Goal: Navigation & Orientation: Understand site structure

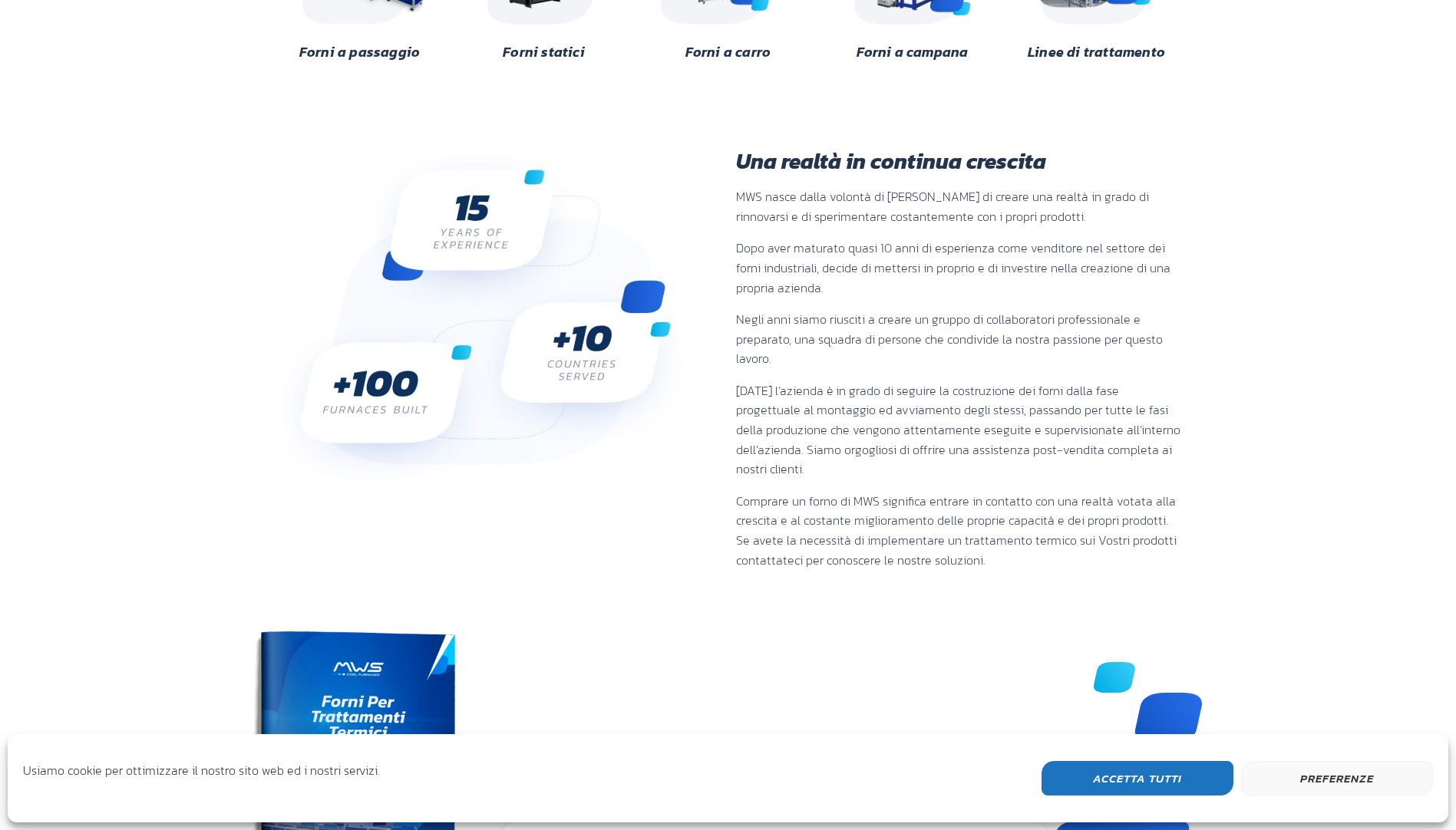
scroll to position [571, 0]
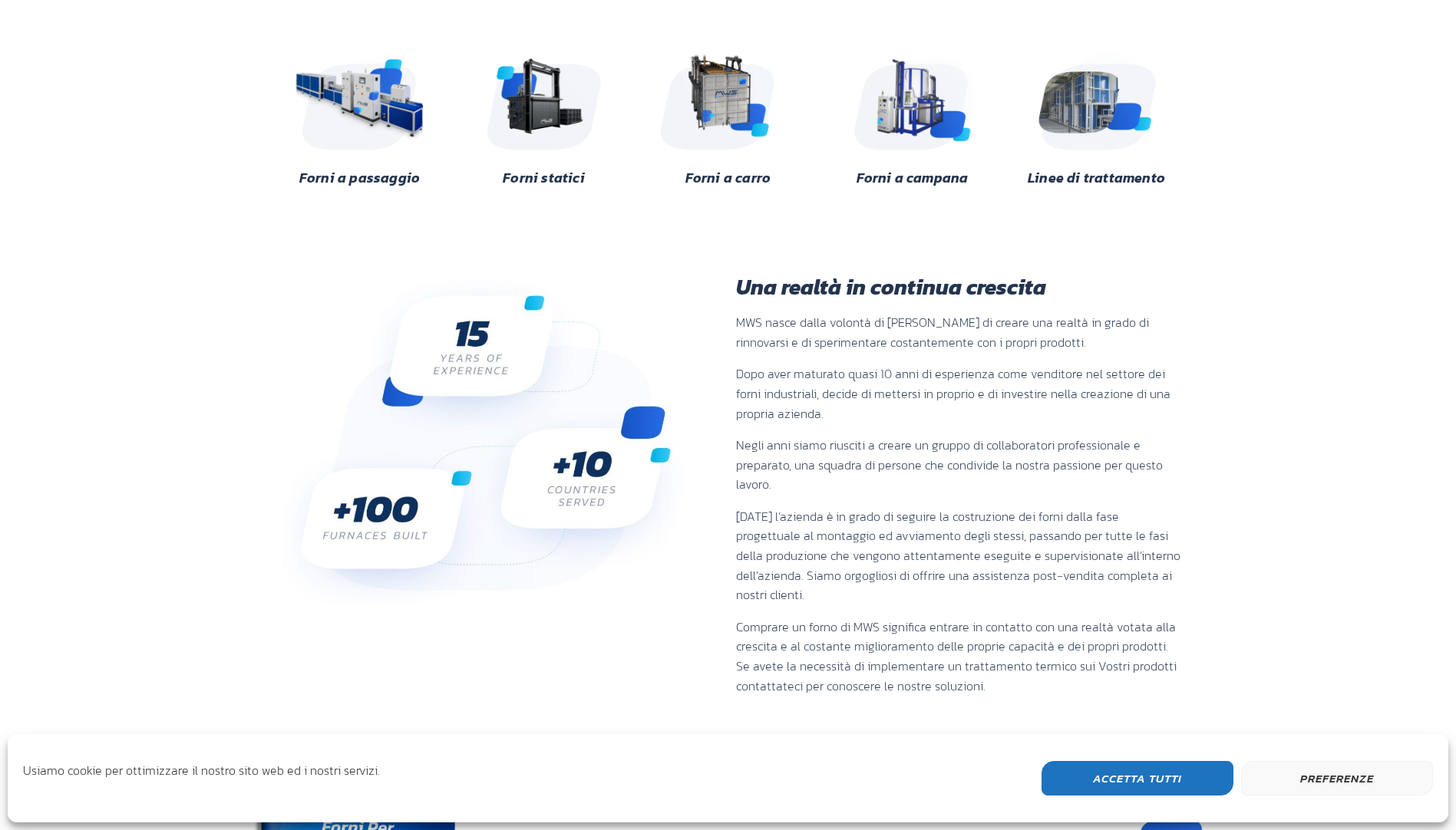
click at [404, 180] on link "Forni a passaggio" at bounding box center [360, 177] width 121 height 20
click at [558, 174] on link "Forni statici" at bounding box center [543, 177] width 83 height 20
click at [1099, 176] on link "Linee di trattamento" at bounding box center [1096, 177] width 138 height 20
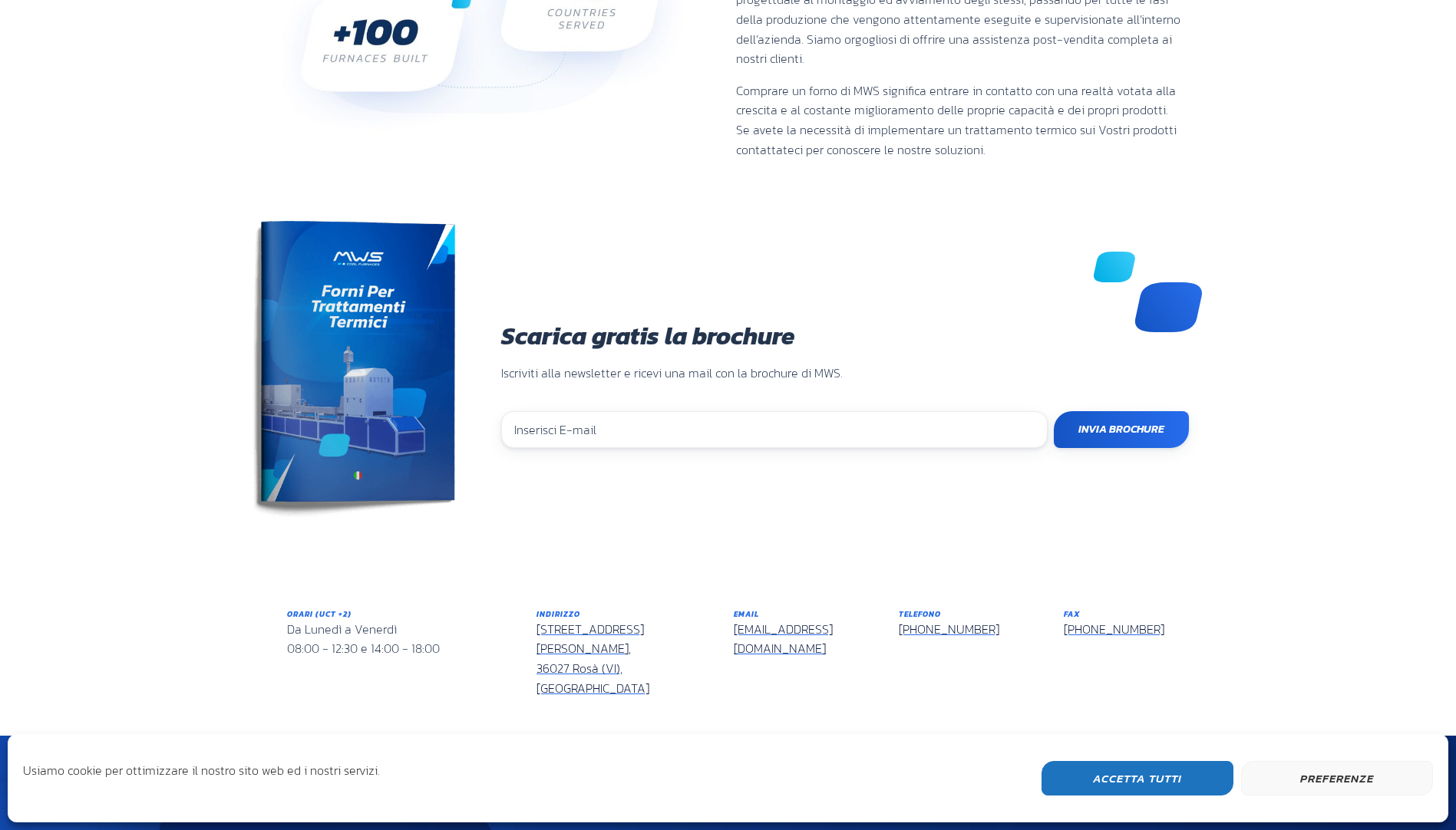
scroll to position [1108, 0]
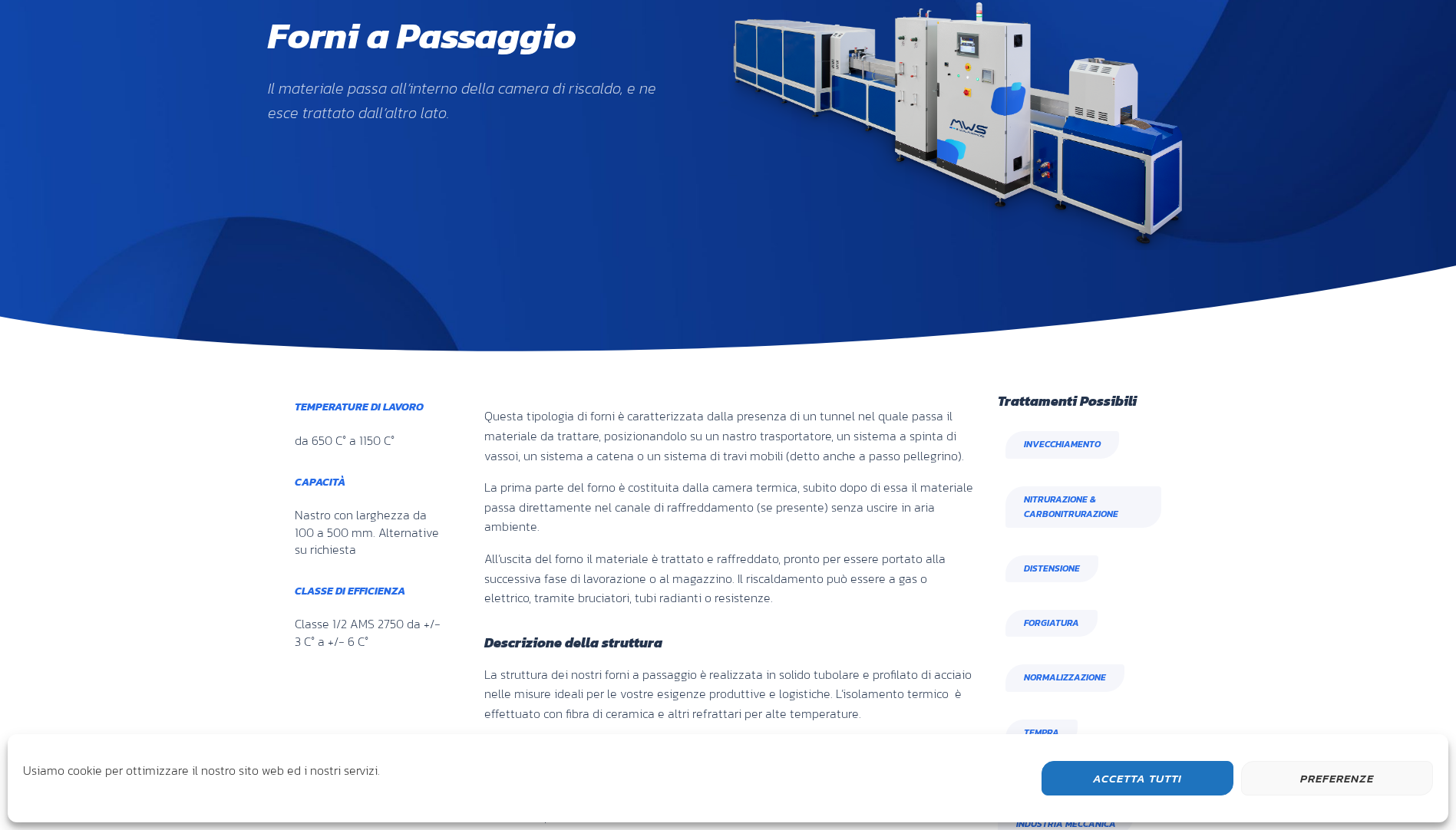
scroll to position [688, 186]
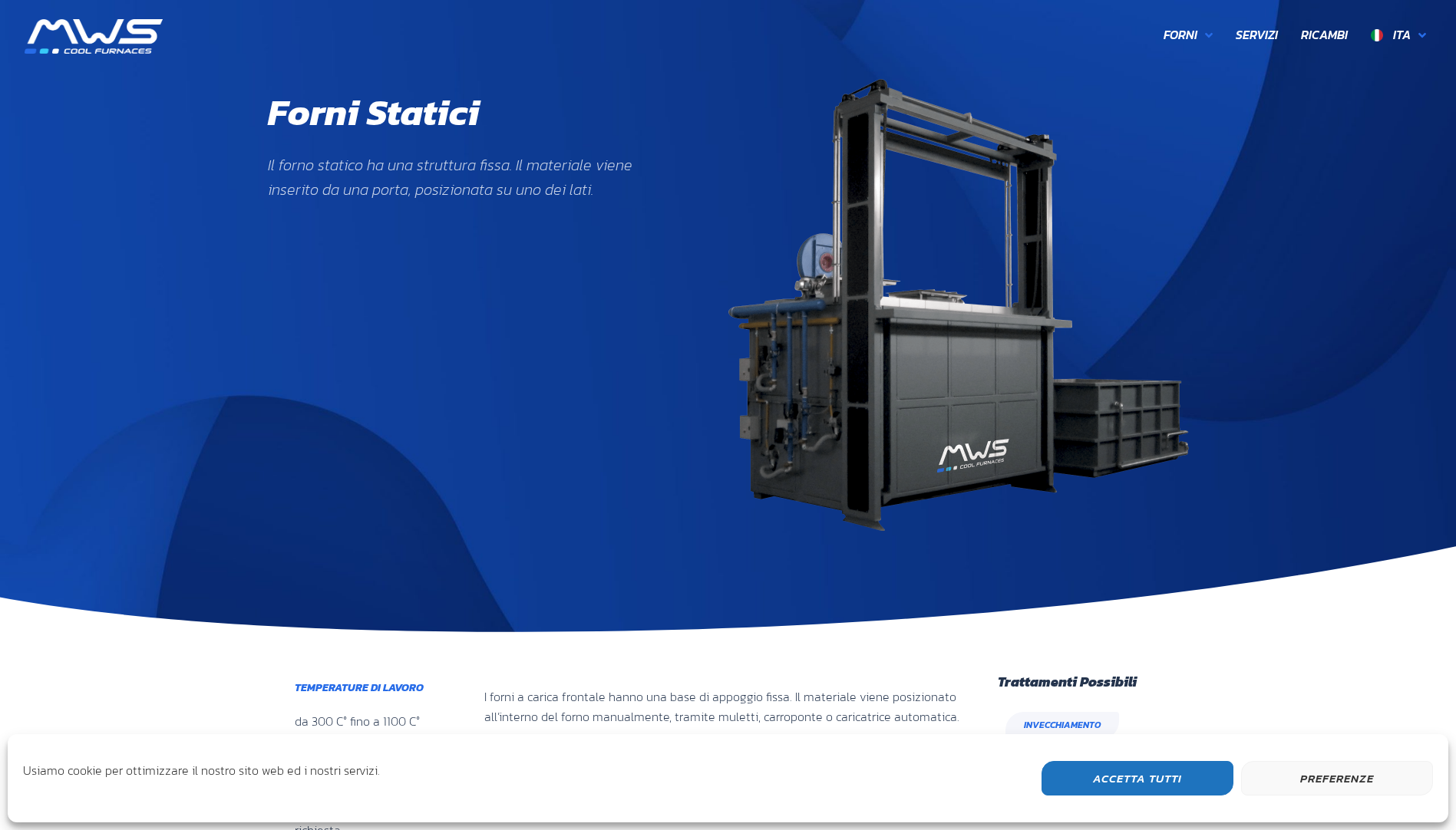
scroll to position [525, 186]
